Goal: Register for event/course

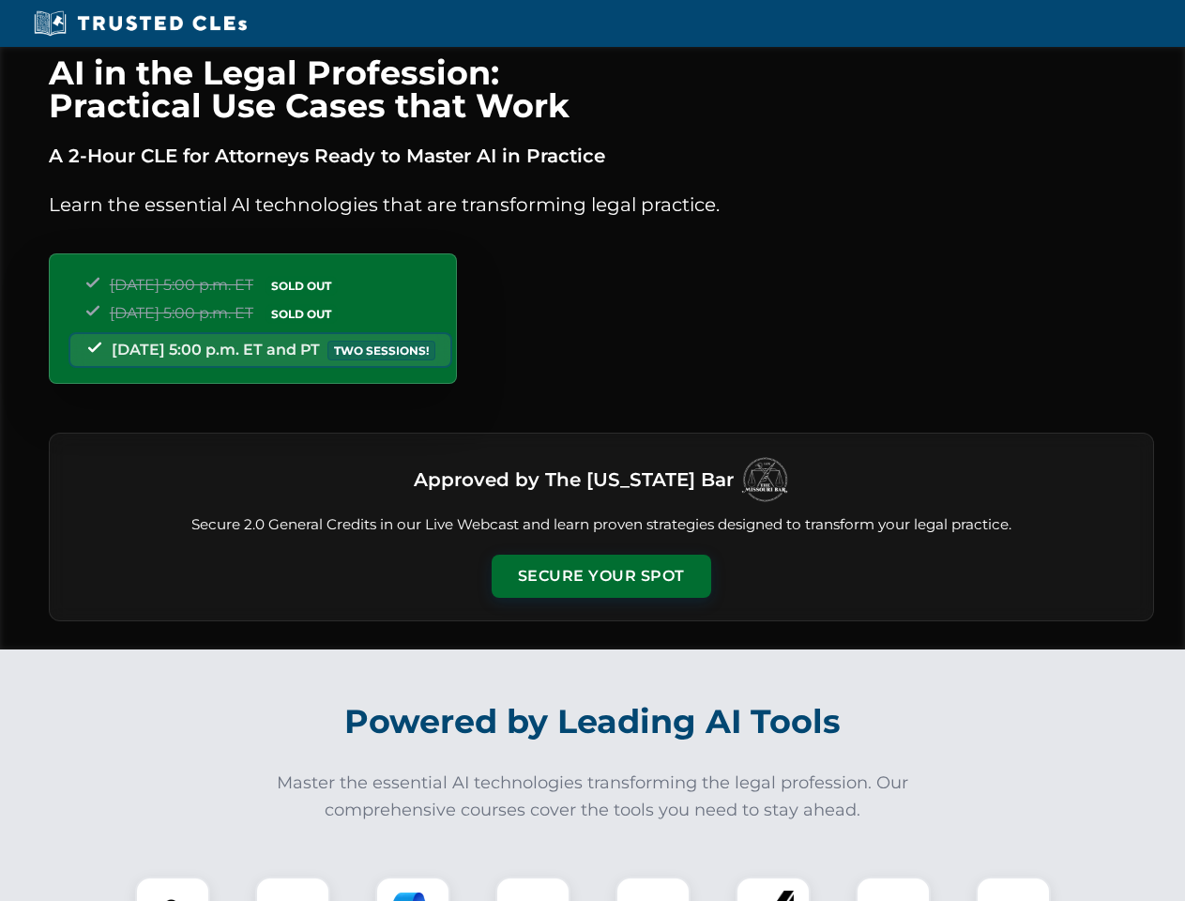
click at [601, 576] on button "Secure Your Spot" at bounding box center [602, 576] width 220 height 43
click at [173, 889] on img at bounding box center [172, 914] width 54 height 54
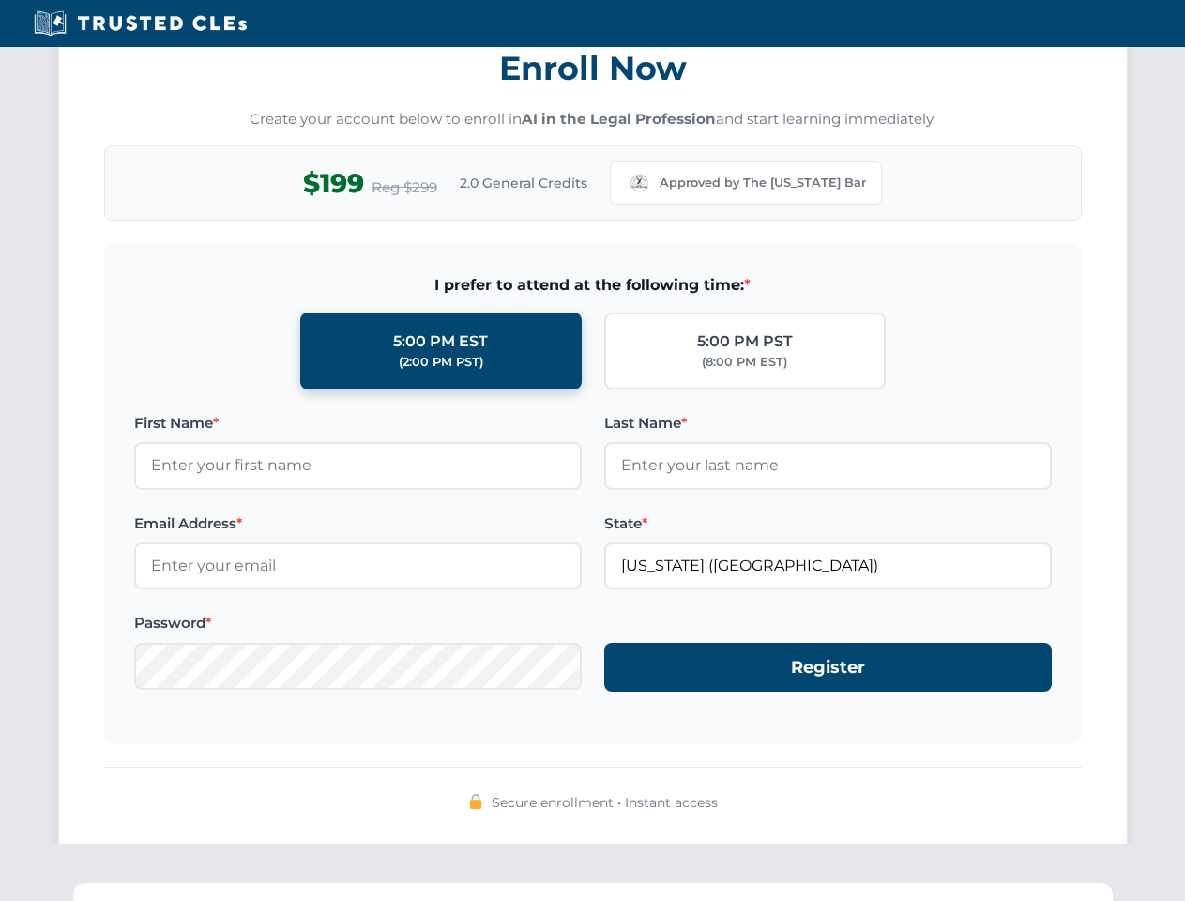
scroll to position [1842, 0]
